Goal: Task Accomplishment & Management: Manage account settings

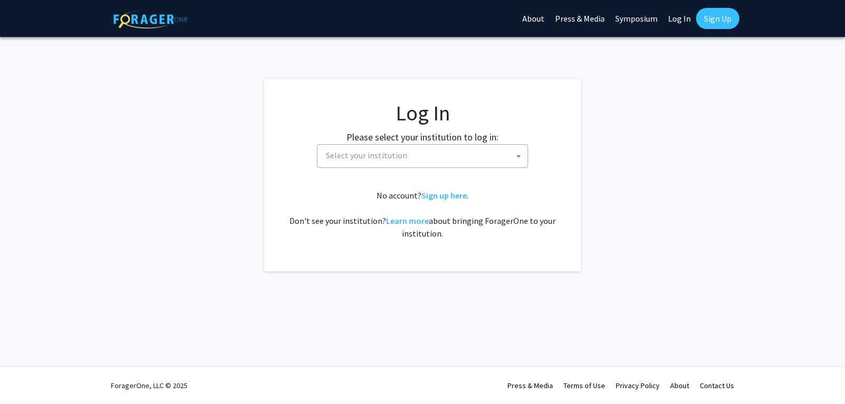
select select
click at [389, 150] on span "Select your institution" at bounding box center [366, 155] width 81 height 11
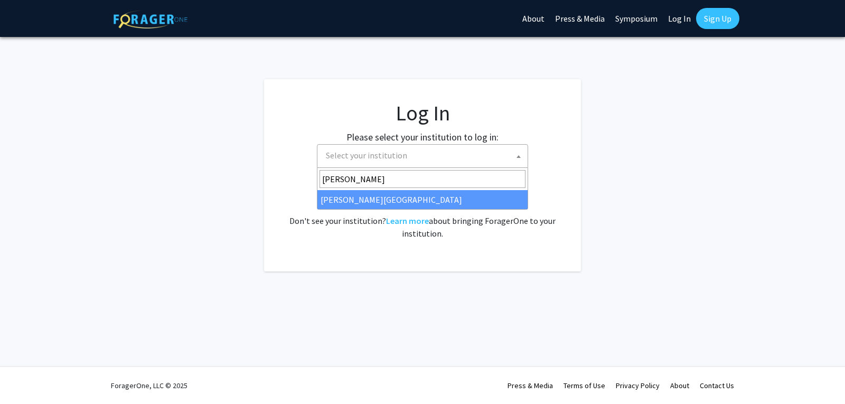
type input "[PERSON_NAME]"
select select "21"
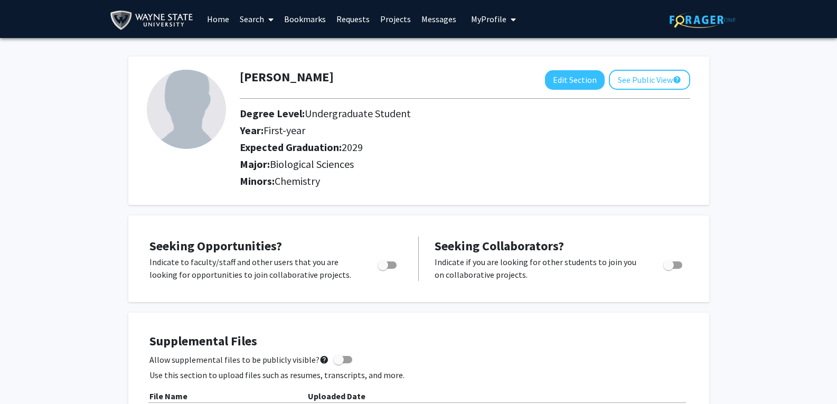
click at [407, 270] on div at bounding box center [387, 268] width 45 height 25
click at [395, 266] on span "Toggle" at bounding box center [387, 264] width 19 height 7
click at [383, 269] on input "Are you actively seeking opportunities?" at bounding box center [382, 269] width 1 height 1
checkbox input "true"
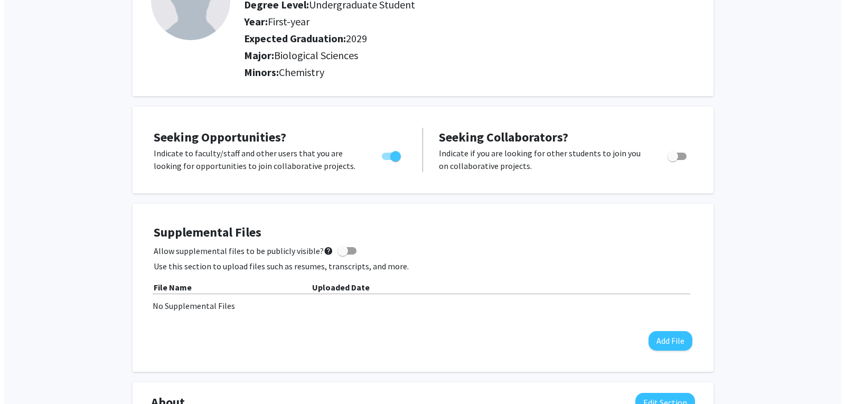
scroll to position [109, 0]
click at [333, 250] on span at bounding box center [338, 250] width 11 height 11
click at [338, 254] on input "Allow supplemental files to be publicly visible? help" at bounding box center [338, 254] width 1 height 1
checkbox input "true"
click at [657, 342] on button "Add File" at bounding box center [666, 341] width 44 height 20
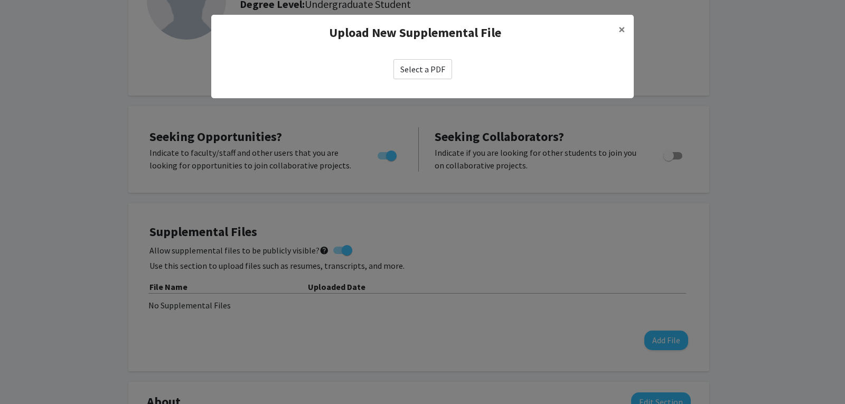
click at [434, 77] on label "Select a PDF" at bounding box center [422, 69] width 59 height 20
click at [0, 0] on input "Select a PDF" at bounding box center [0, 0] width 0 height 0
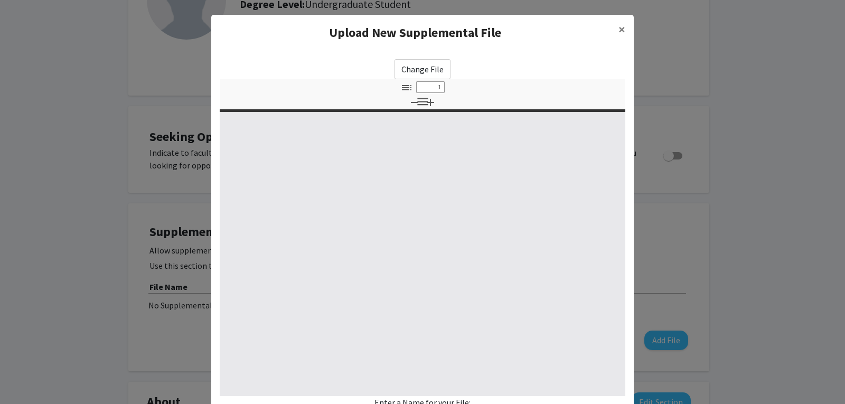
select select "custom"
type input "0"
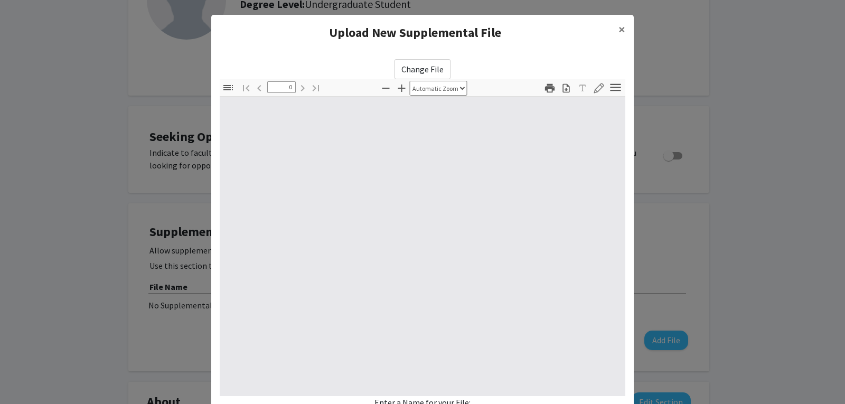
select select "custom"
type input "1"
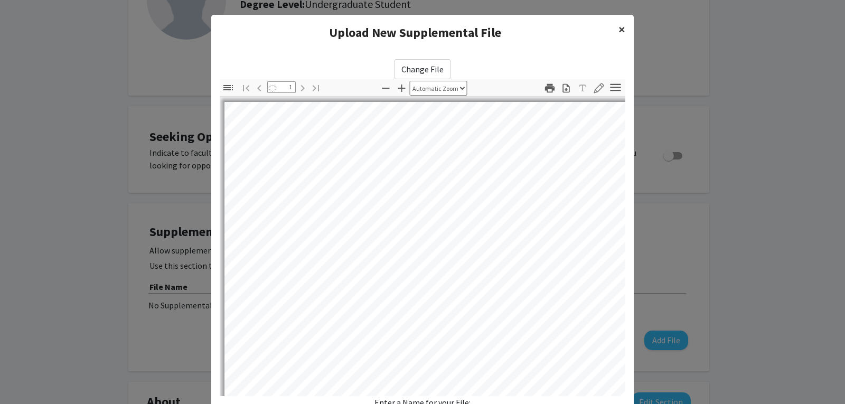
select select "auto"
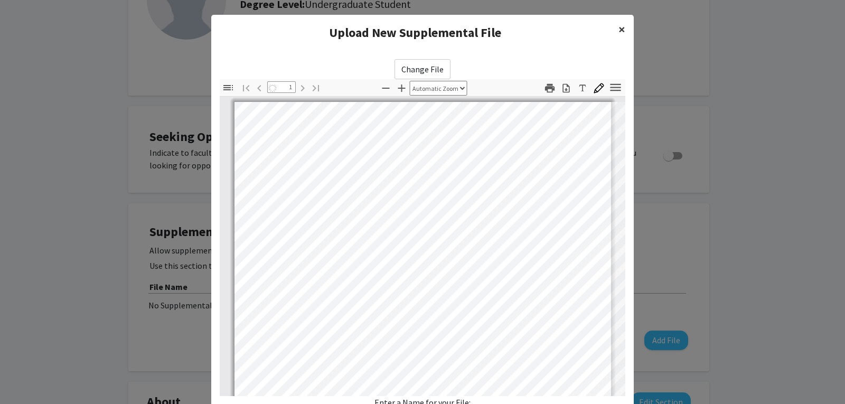
scroll to position [1, 0]
click at [618, 33] on span "×" at bounding box center [621, 29] width 7 height 16
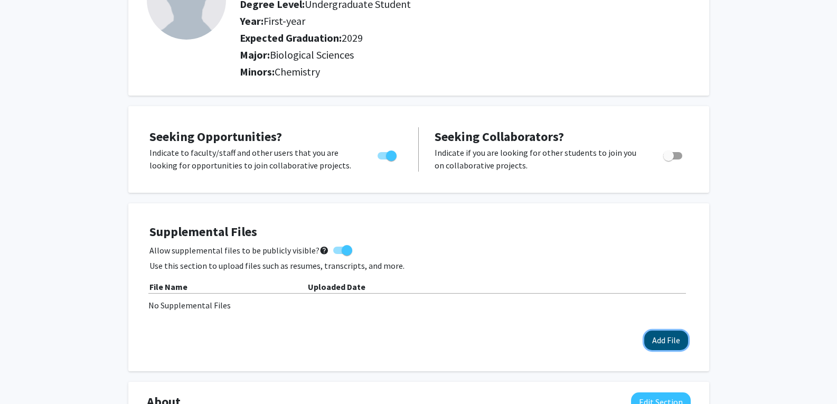
click at [665, 340] on button "Add File" at bounding box center [666, 341] width 44 height 20
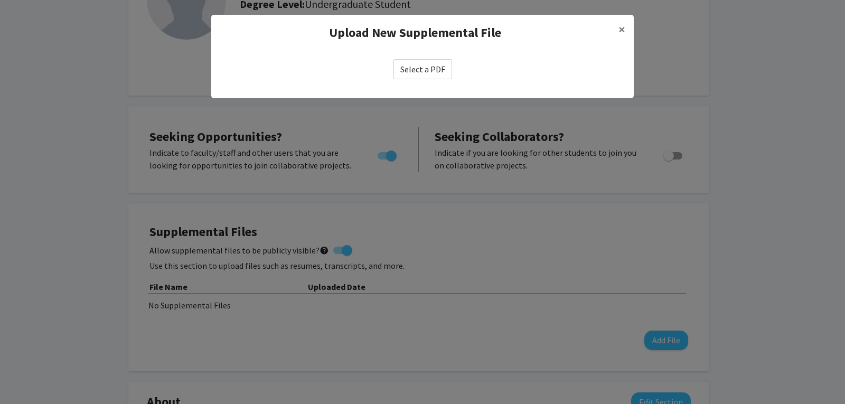
click at [425, 79] on label "Select a PDF" at bounding box center [422, 69] width 59 height 20
click at [0, 0] on input "Select a PDF" at bounding box center [0, 0] width 0 height 0
select select "custom"
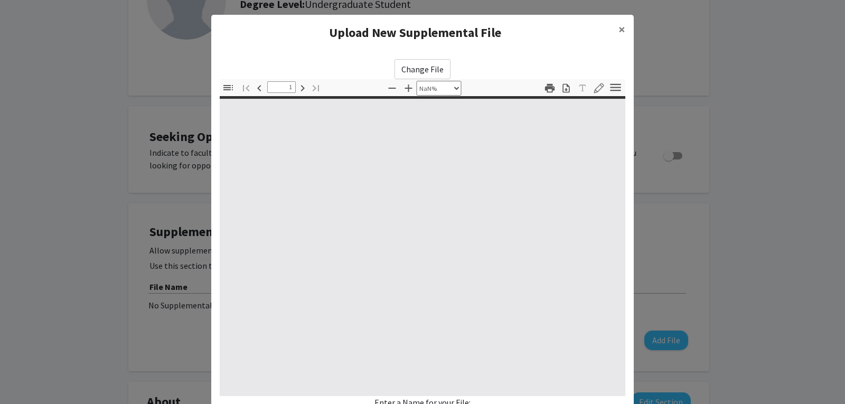
type input "0"
select select "custom"
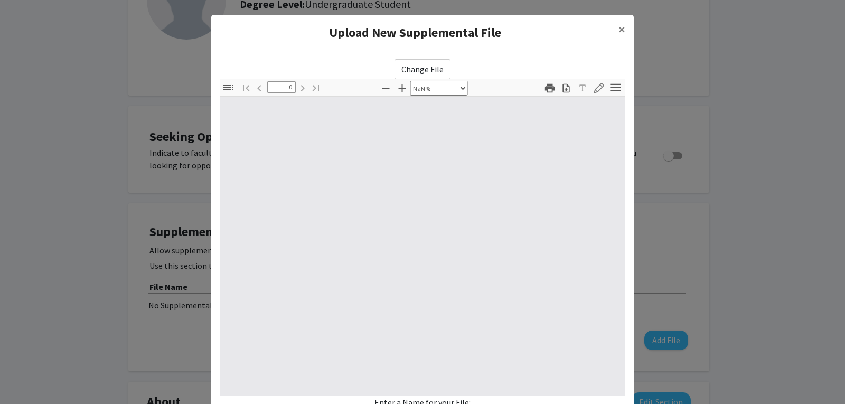
type input "1"
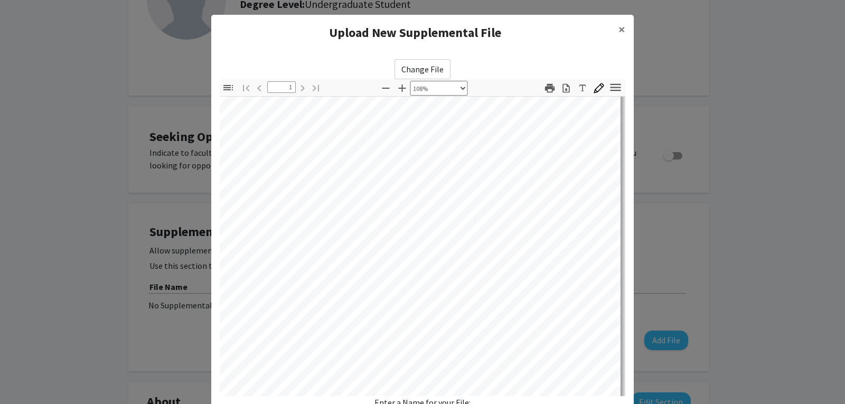
scroll to position [26, 24]
select select "custom"
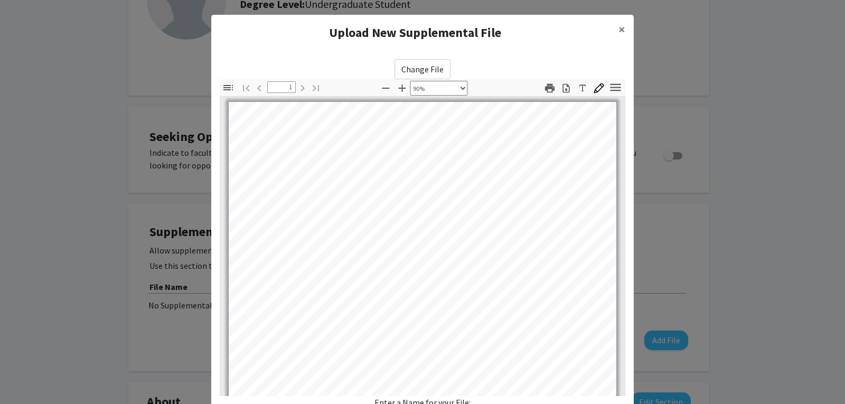
click at [435, 403] on div "Enter a Name for your File:" at bounding box center [422, 412] width 405 height 33
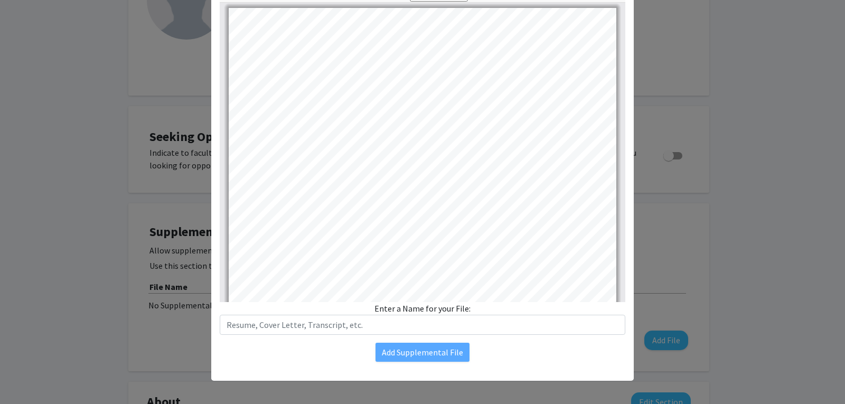
scroll to position [96, 0]
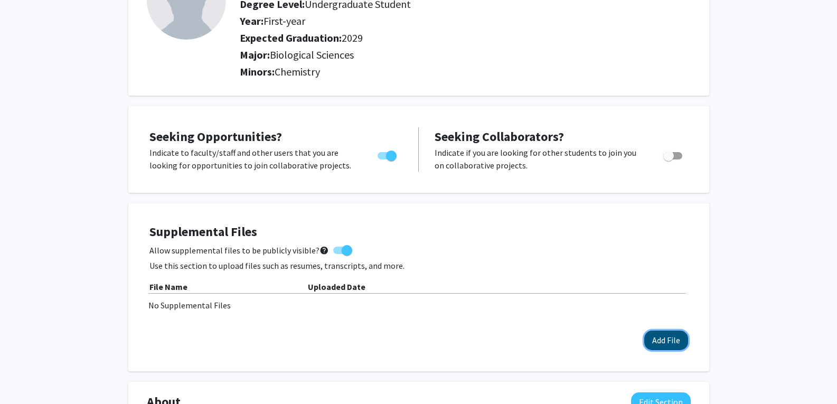
click at [662, 343] on button "Add File" at bounding box center [666, 341] width 44 height 20
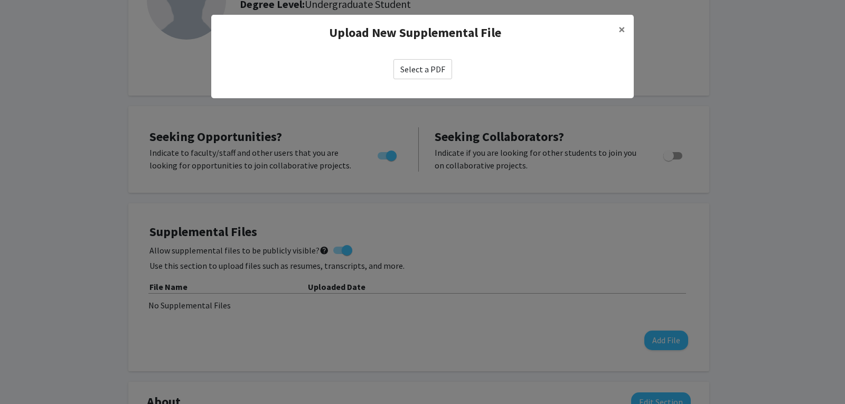
click at [429, 67] on label "Select a PDF" at bounding box center [422, 69] width 59 height 20
click at [0, 0] on input "Select a PDF" at bounding box center [0, 0] width 0 height 0
select select "custom"
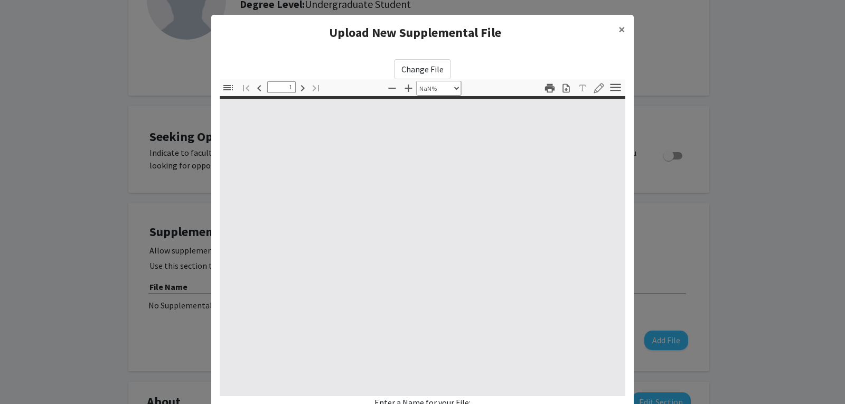
type input "0"
select select "custom"
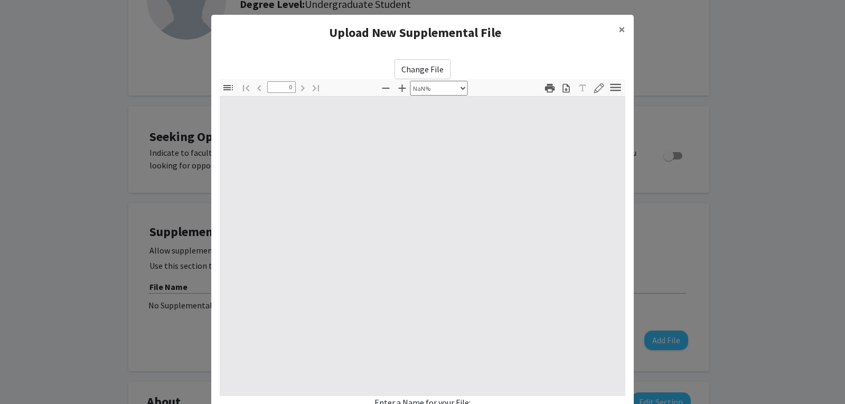
type input "1"
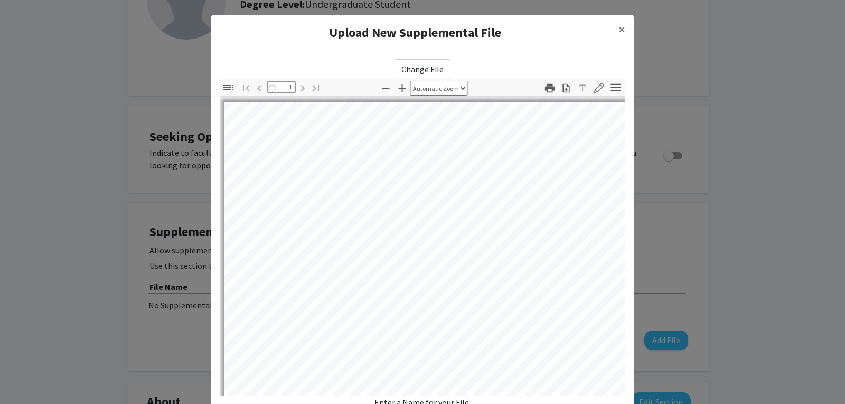
select select "custom"
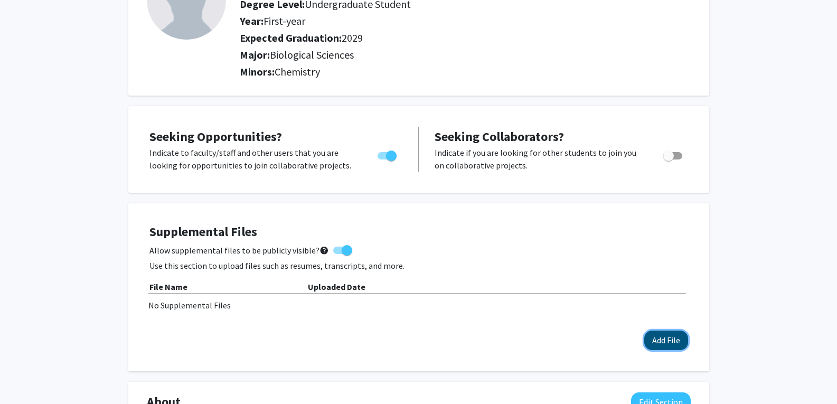
click at [681, 345] on button "Add File" at bounding box center [666, 341] width 44 height 20
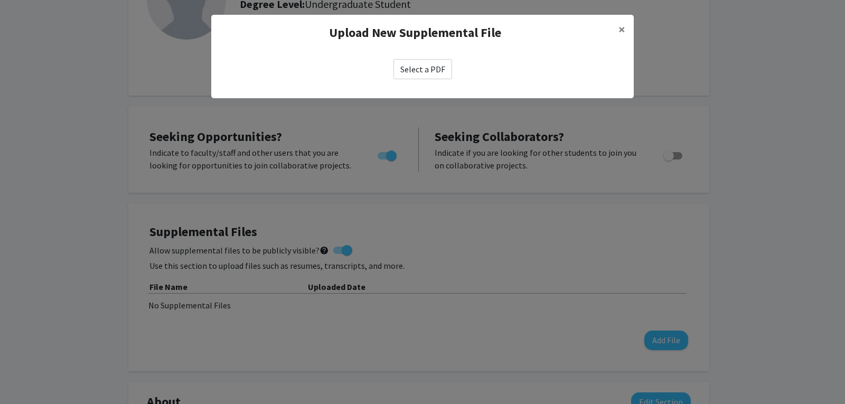
click at [436, 64] on label "Select a PDF" at bounding box center [422, 69] width 59 height 20
click at [0, 0] on input "Select a PDF" at bounding box center [0, 0] width 0 height 0
select select "custom"
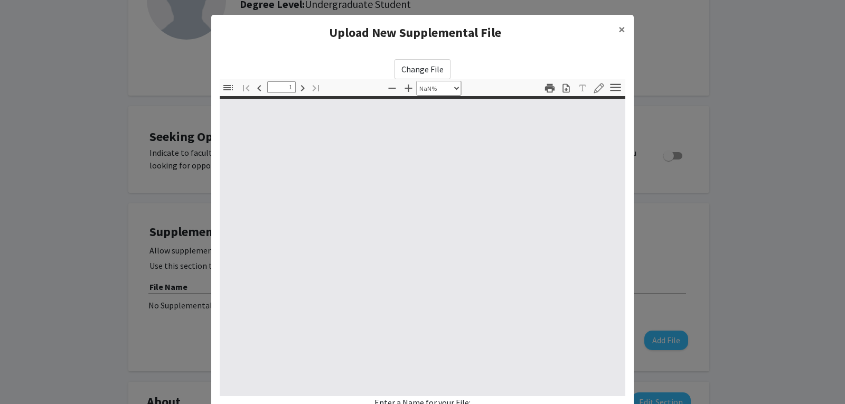
type input "0"
select select "custom"
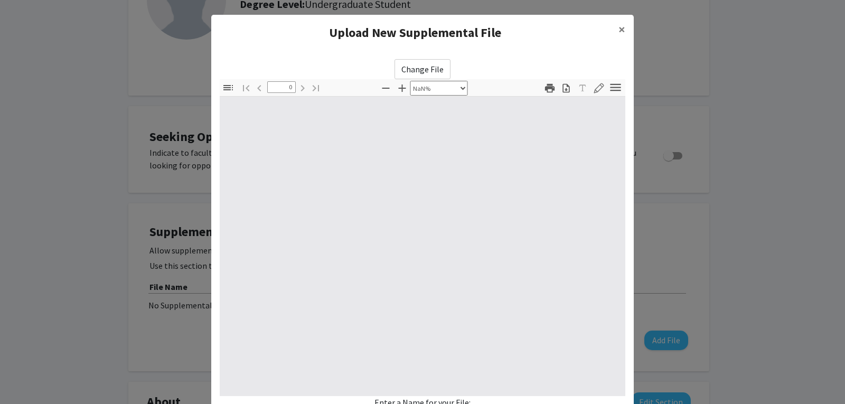
type input "1"
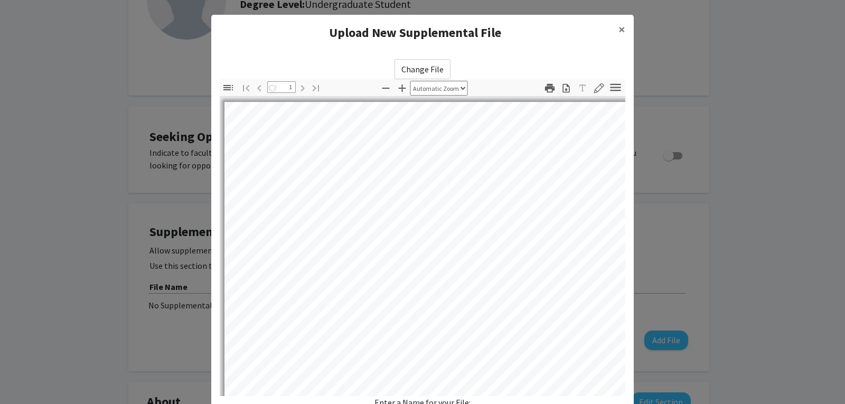
select select "custom"
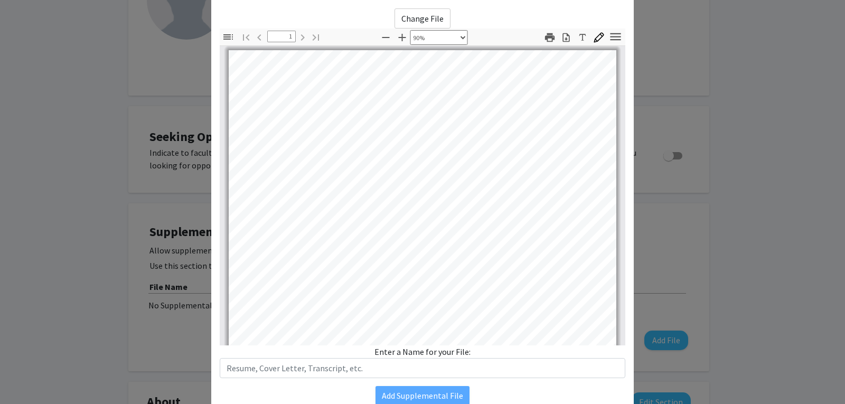
scroll to position [52, 0]
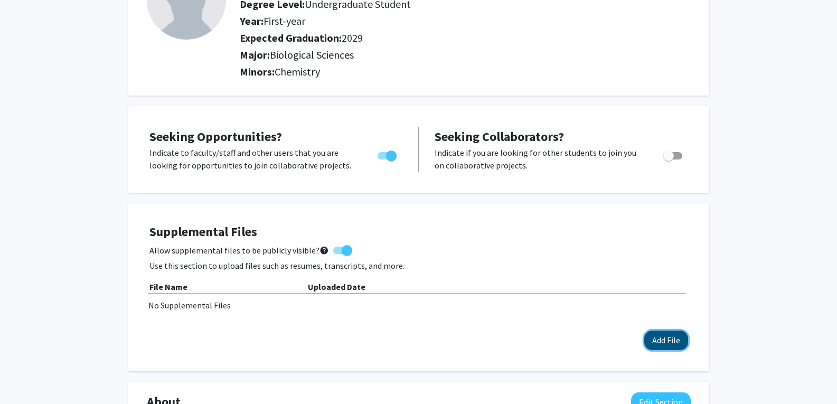
click at [648, 341] on button "Add File" at bounding box center [666, 341] width 44 height 20
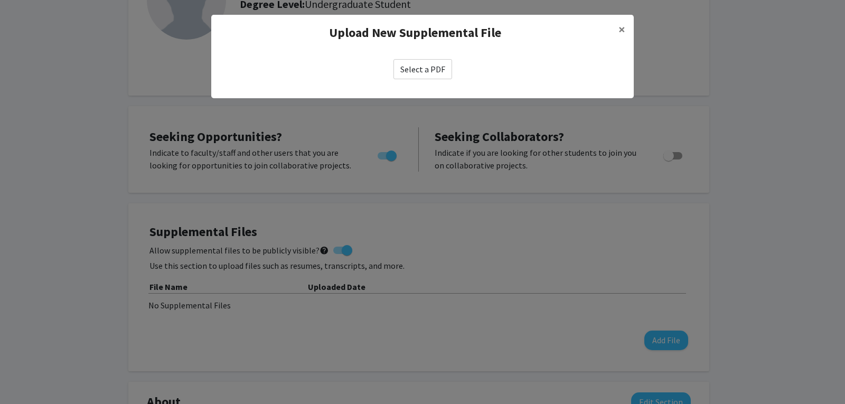
click at [432, 76] on label "Select a PDF" at bounding box center [422, 69] width 59 height 20
click at [0, 0] on input "Select a PDF" at bounding box center [0, 0] width 0 height 0
select select "custom"
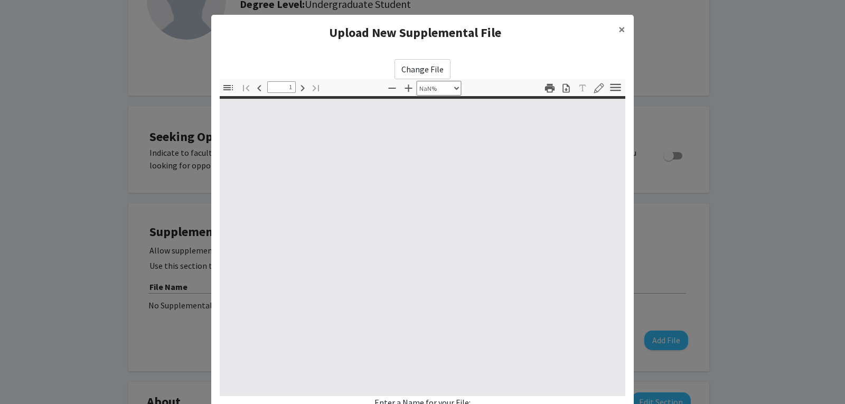
type input "0"
select select "custom"
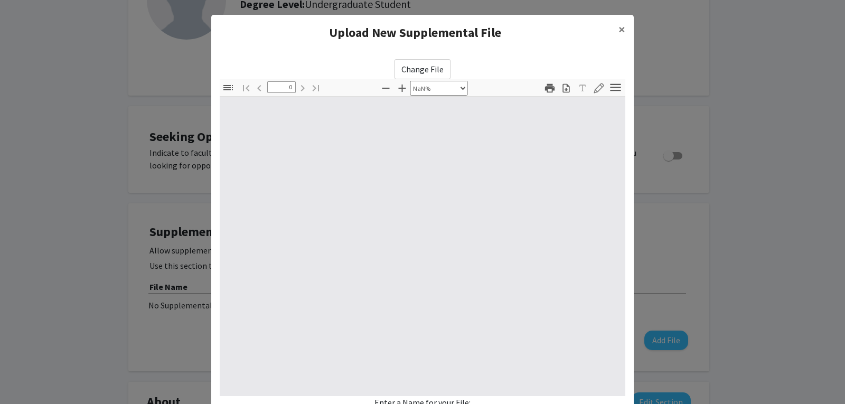
type input "1"
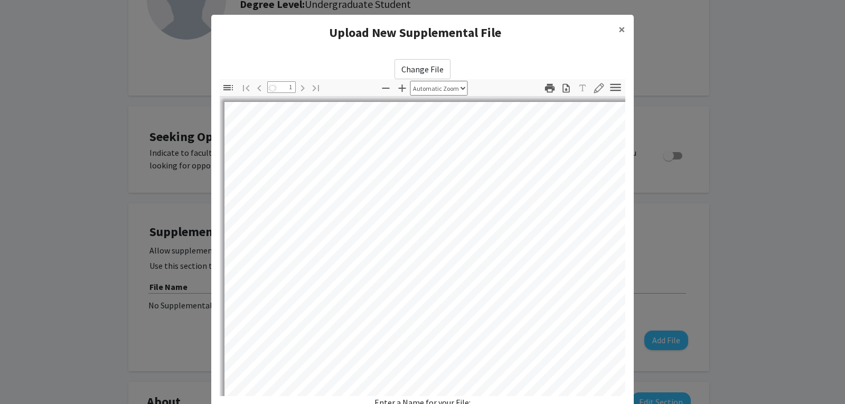
select select "custom"
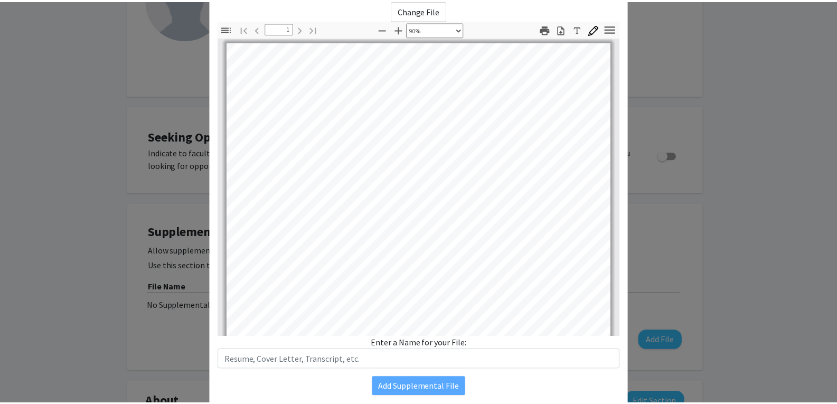
scroll to position [96, 0]
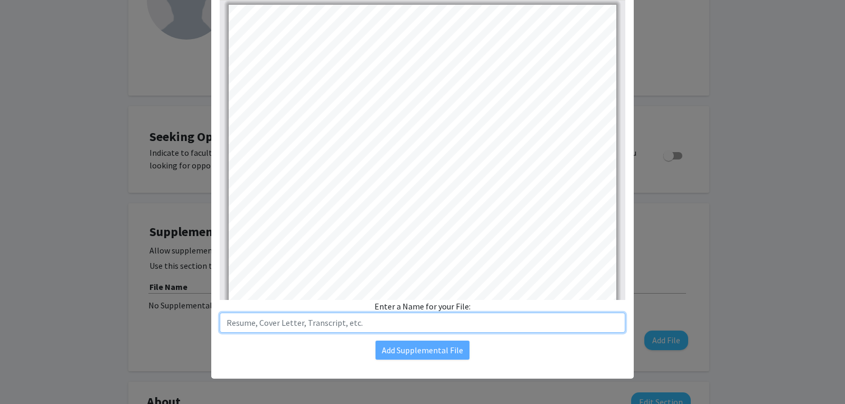
click at [345, 329] on input "text" at bounding box center [422, 323] width 405 height 20
type input "R"
type input "V"
type input "R"
type input "V"
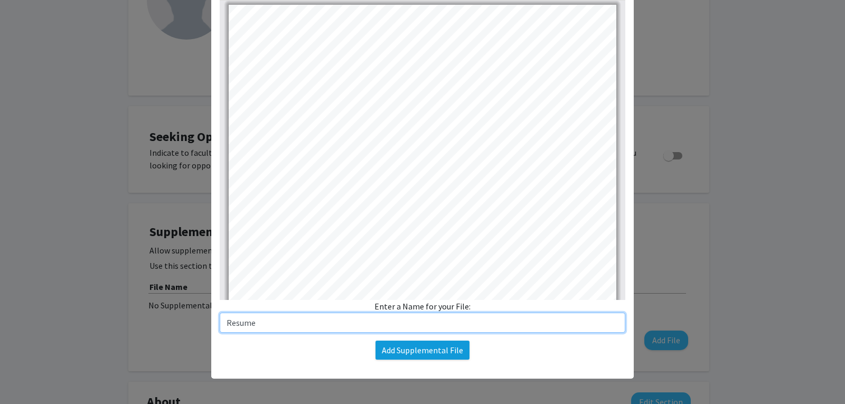
type input "Resume"
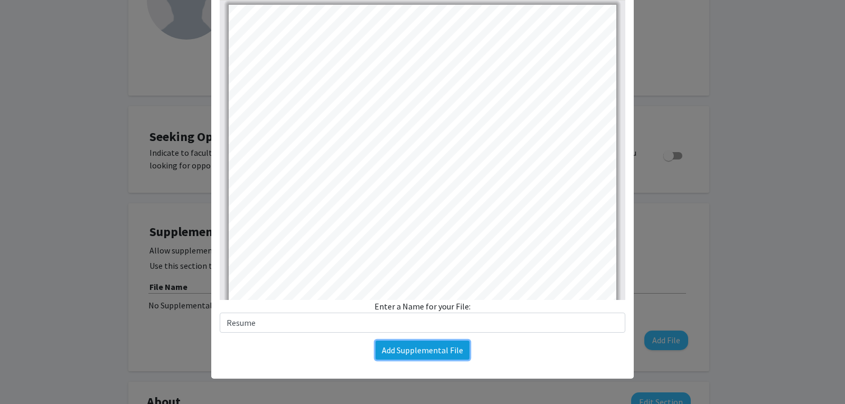
click at [391, 348] on button "Add Supplemental File" at bounding box center [422, 350] width 94 height 19
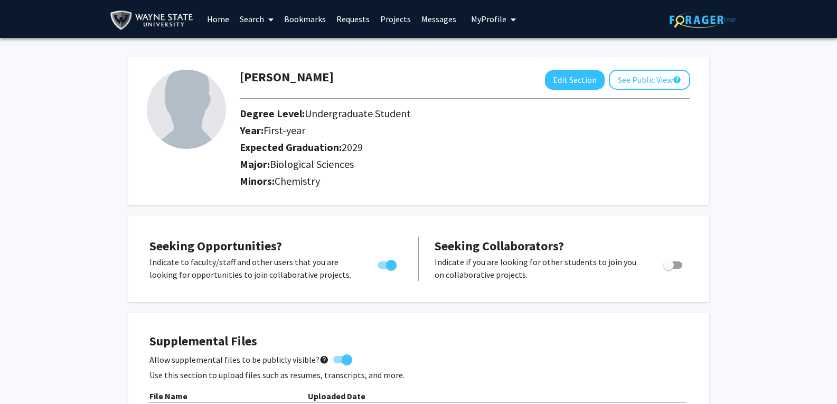
scroll to position [1, 0]
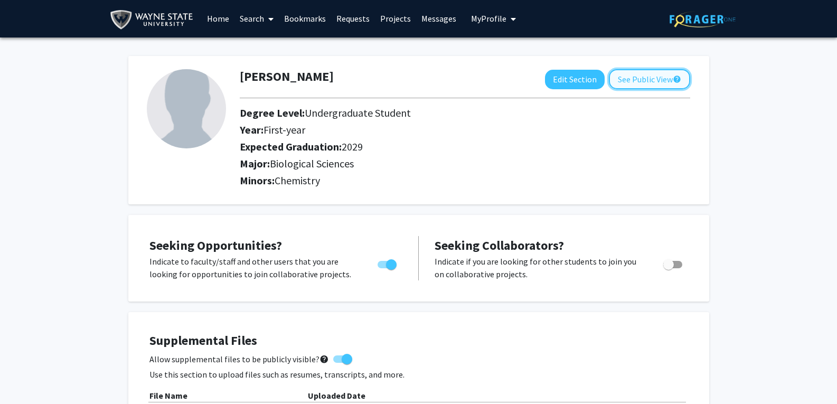
click at [651, 82] on button "See Public View help" at bounding box center [649, 79] width 81 height 20
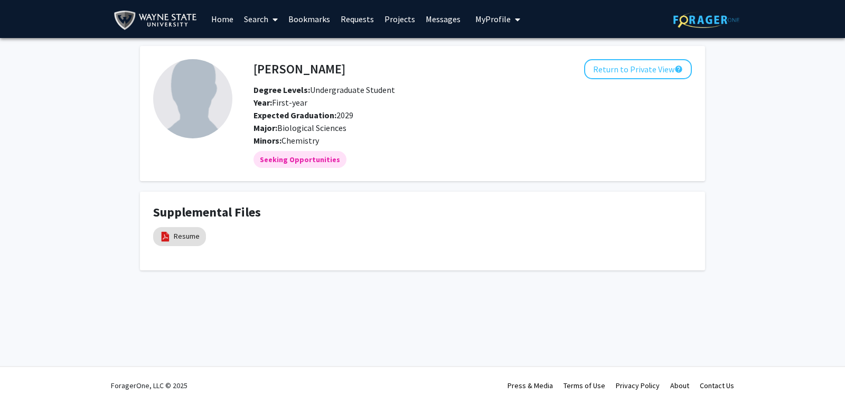
click at [189, 112] on img at bounding box center [192, 98] width 79 height 79
click at [605, 72] on button "Return to Private View help" at bounding box center [638, 69] width 108 height 20
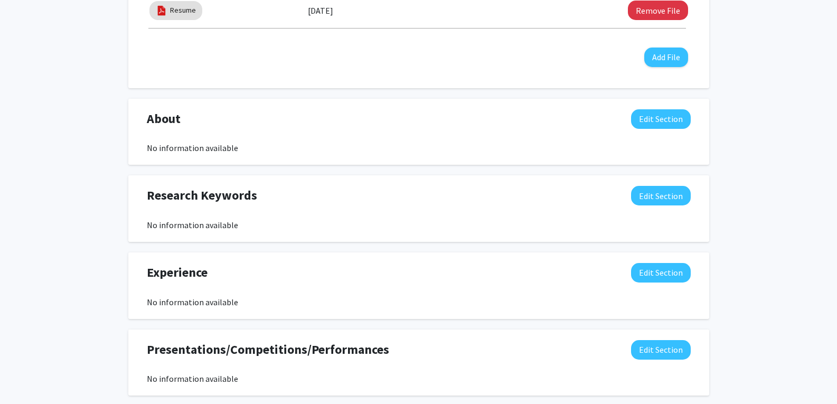
scroll to position [409, 0]
click at [645, 116] on button "Edit Section" at bounding box center [661, 120] width 60 height 20
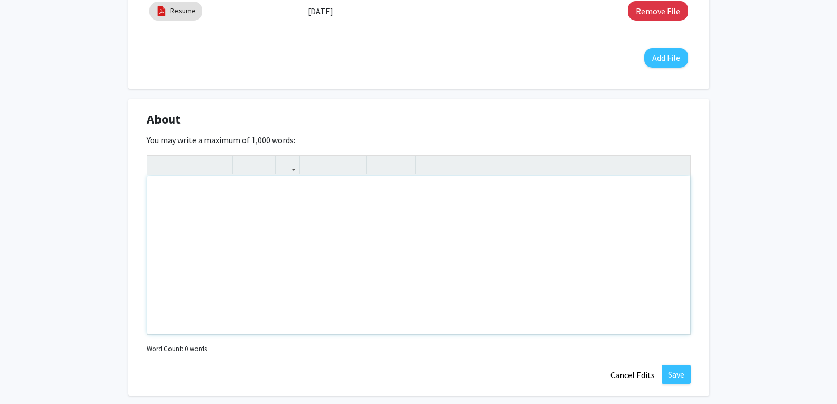
click at [311, 197] on div "Note to users with screen readers: Please deactivate our accessibility plugin f…" at bounding box center [418, 255] width 543 height 158
paste div "Note to users with screen readers: Please deactivate our accessibility plugin f…"
type textarea "<p>Aspiring Physician International Academy Graduate 25’ | IB Diploma Recipient…"
drag, startPoint x: 441, startPoint y: 195, endPoint x: 65, endPoint y: 186, distance: 375.5
click at [65, 186] on div "Varun Pillai Edit Section See Public View help Degree Level: Undergraduate Stud…" at bounding box center [418, 221] width 837 height 1185
